Goal: Contribute content

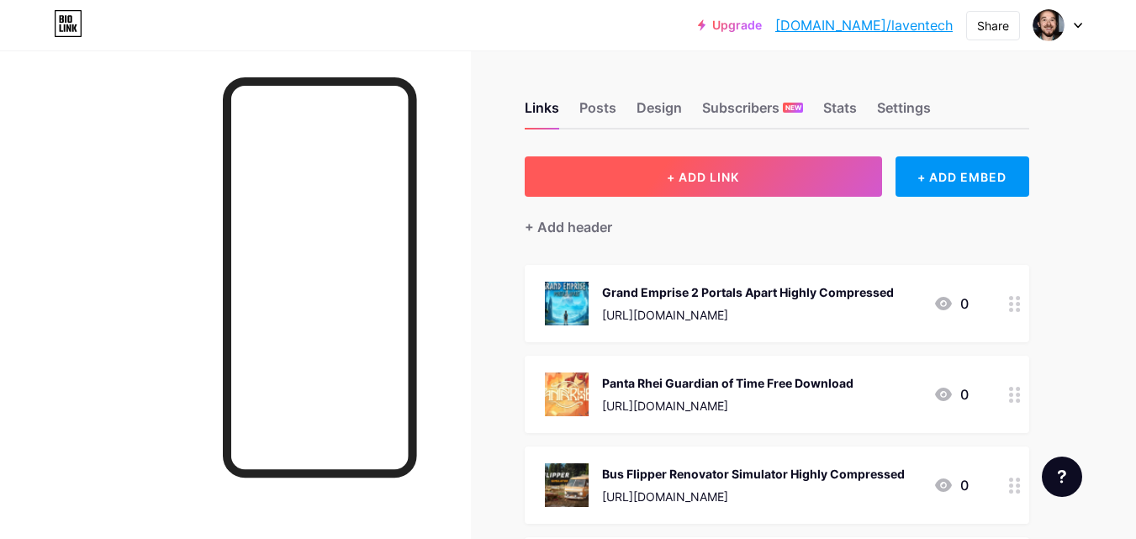
click at [766, 174] on button "+ ADD LINK" at bounding box center [703, 176] width 357 height 40
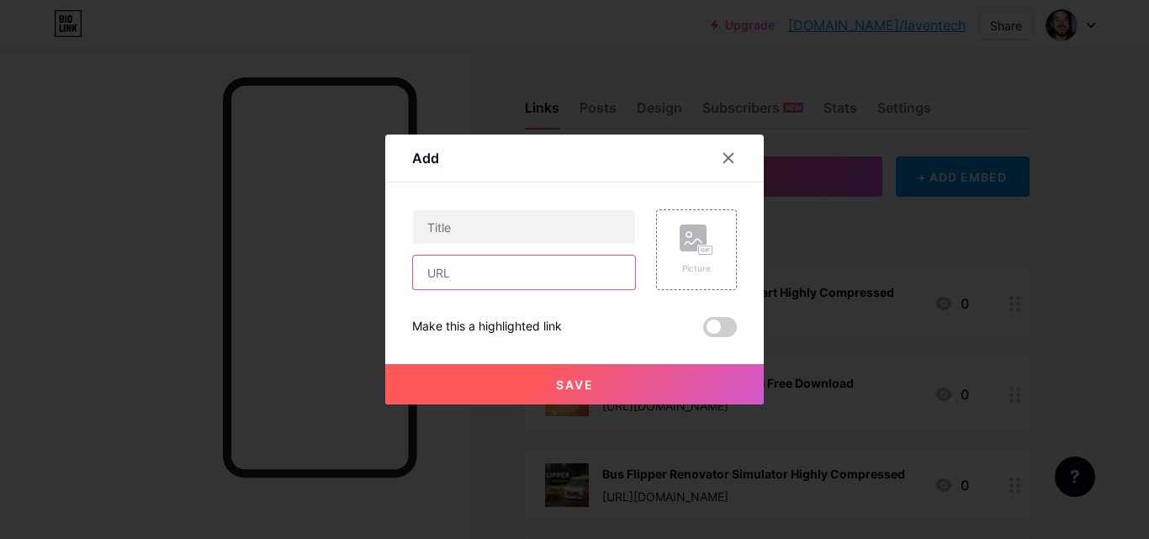
click at [583, 281] on input "text" at bounding box center [524, 273] width 222 height 34
paste input "[URL][DOMAIN_NAME]"
type input "[URL][DOMAIN_NAME]"
click at [679, 247] on rect at bounding box center [692, 238] width 27 height 27
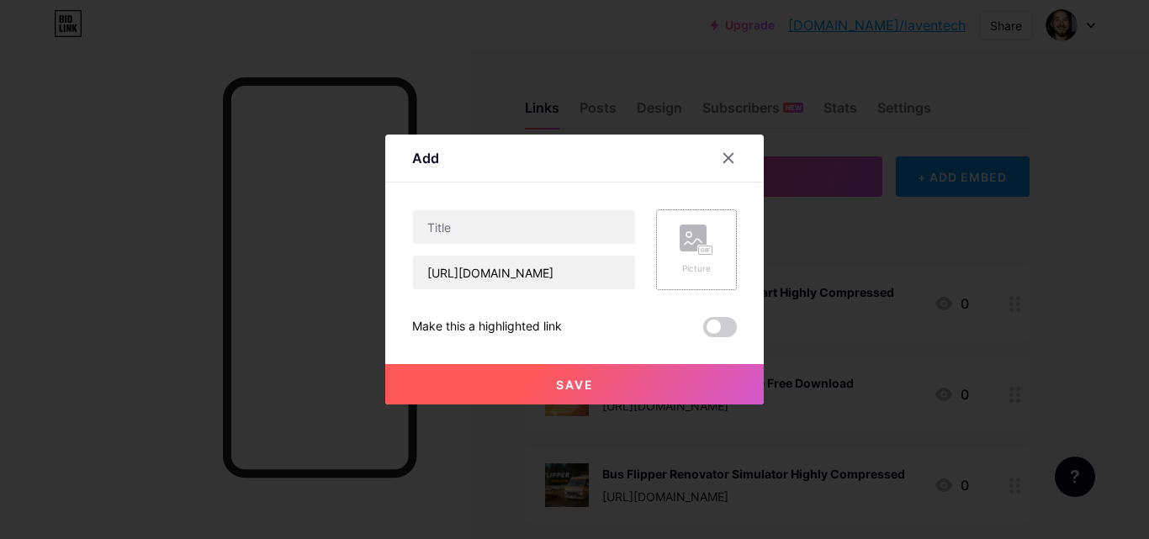
scroll to position [0, 0]
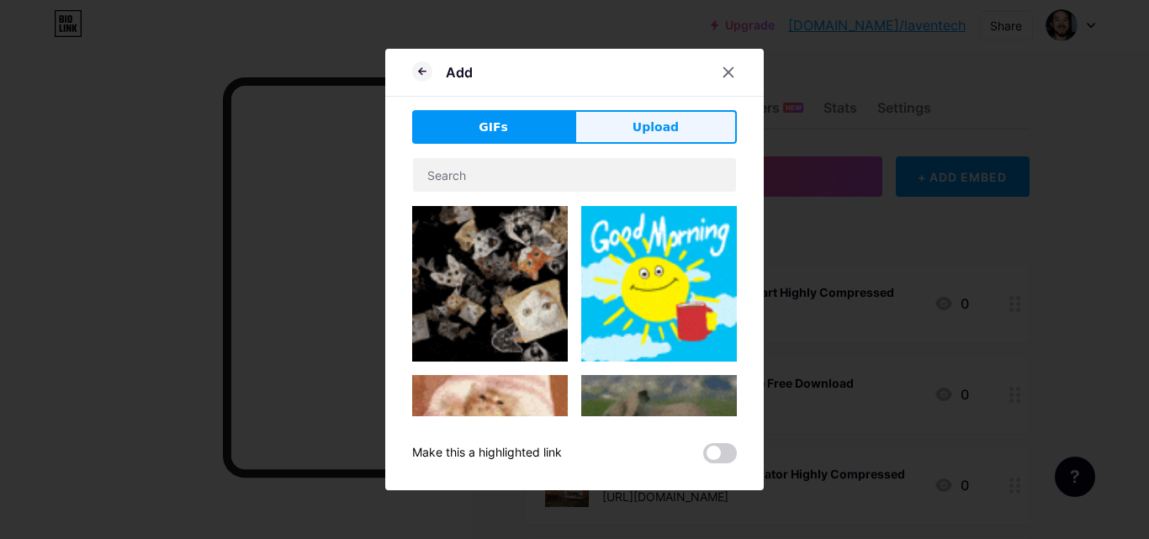
click at [635, 127] on span "Upload" at bounding box center [655, 128] width 46 height 18
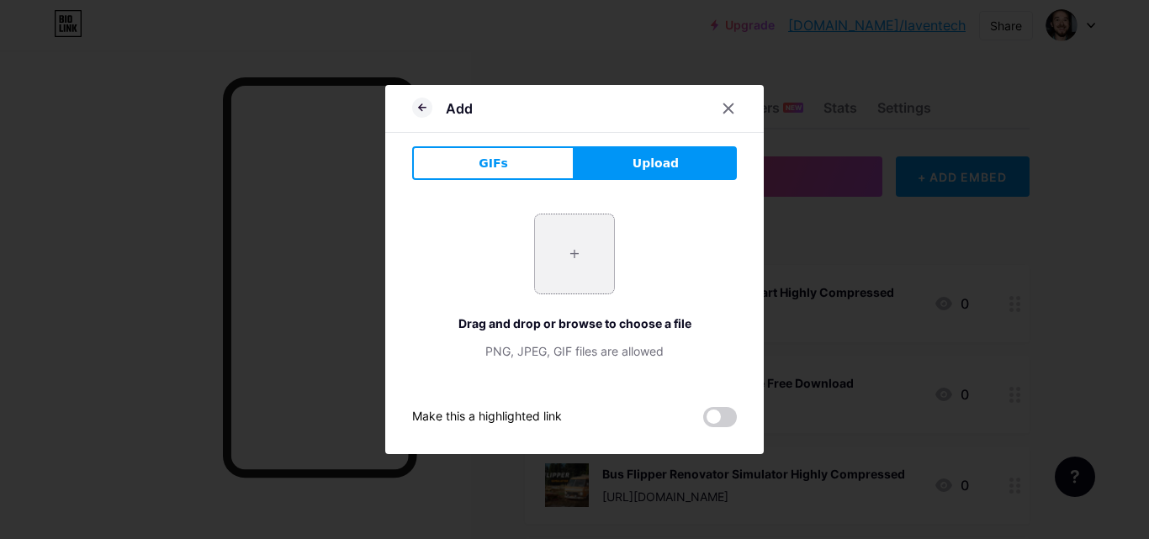
click at [569, 256] on input "file" at bounding box center [574, 253] width 79 height 79
type input "C:\fakepath\header_alt_assets_2_4_11zon.webp"
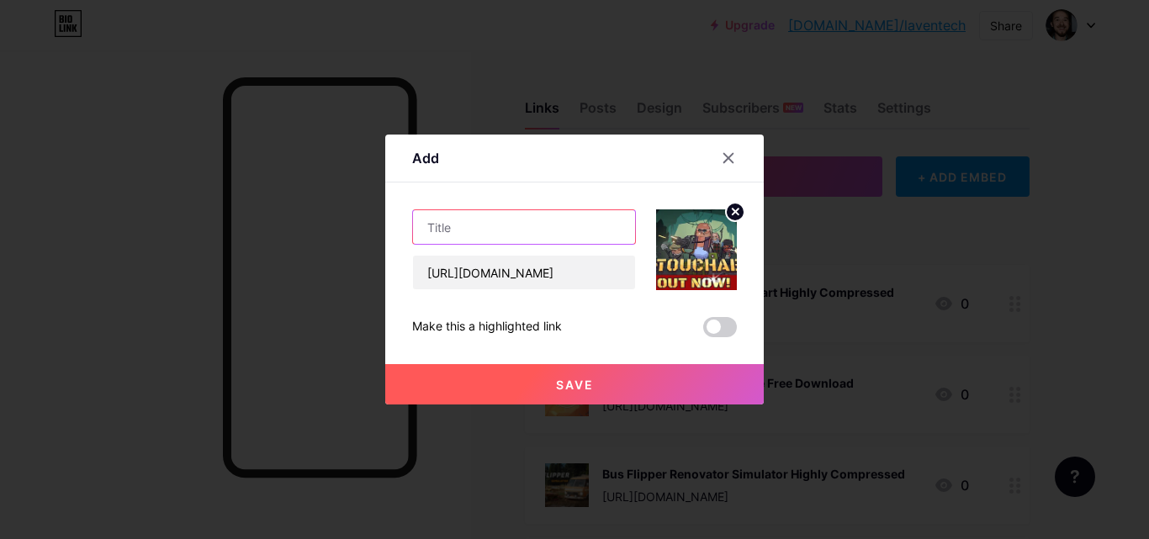
click at [442, 229] on input "text" at bounding box center [524, 227] width 222 height 34
paste input "GUNTOUCHABLES Highly Compressed"
type input "GUNTOUCHABLES Highly Compressed"
click at [556, 387] on span "Save" at bounding box center [575, 385] width 38 height 14
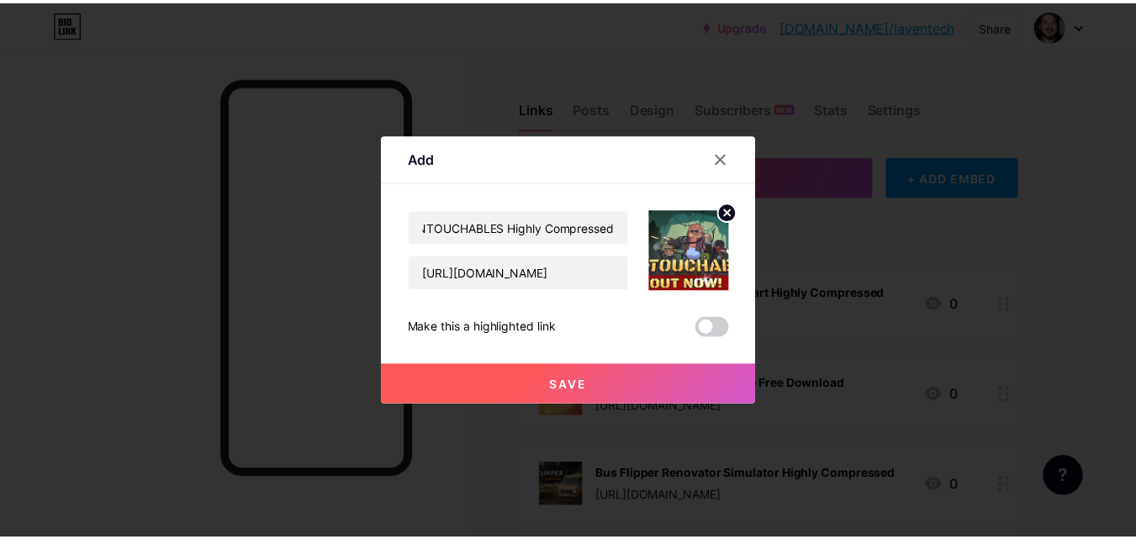
scroll to position [0, 0]
